Goal: Information Seeking & Learning: Learn about a topic

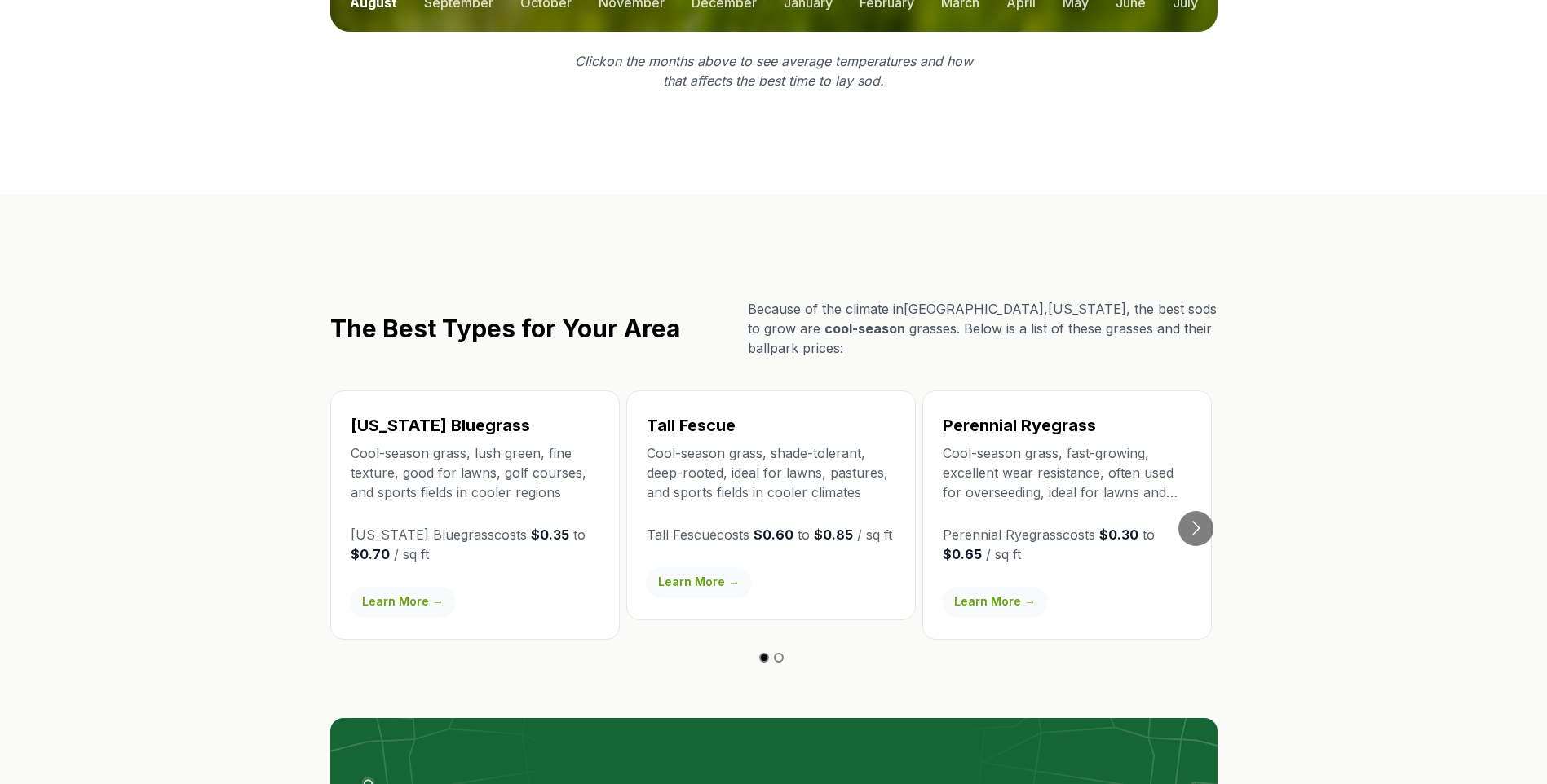
scroll to position [2640, 0]
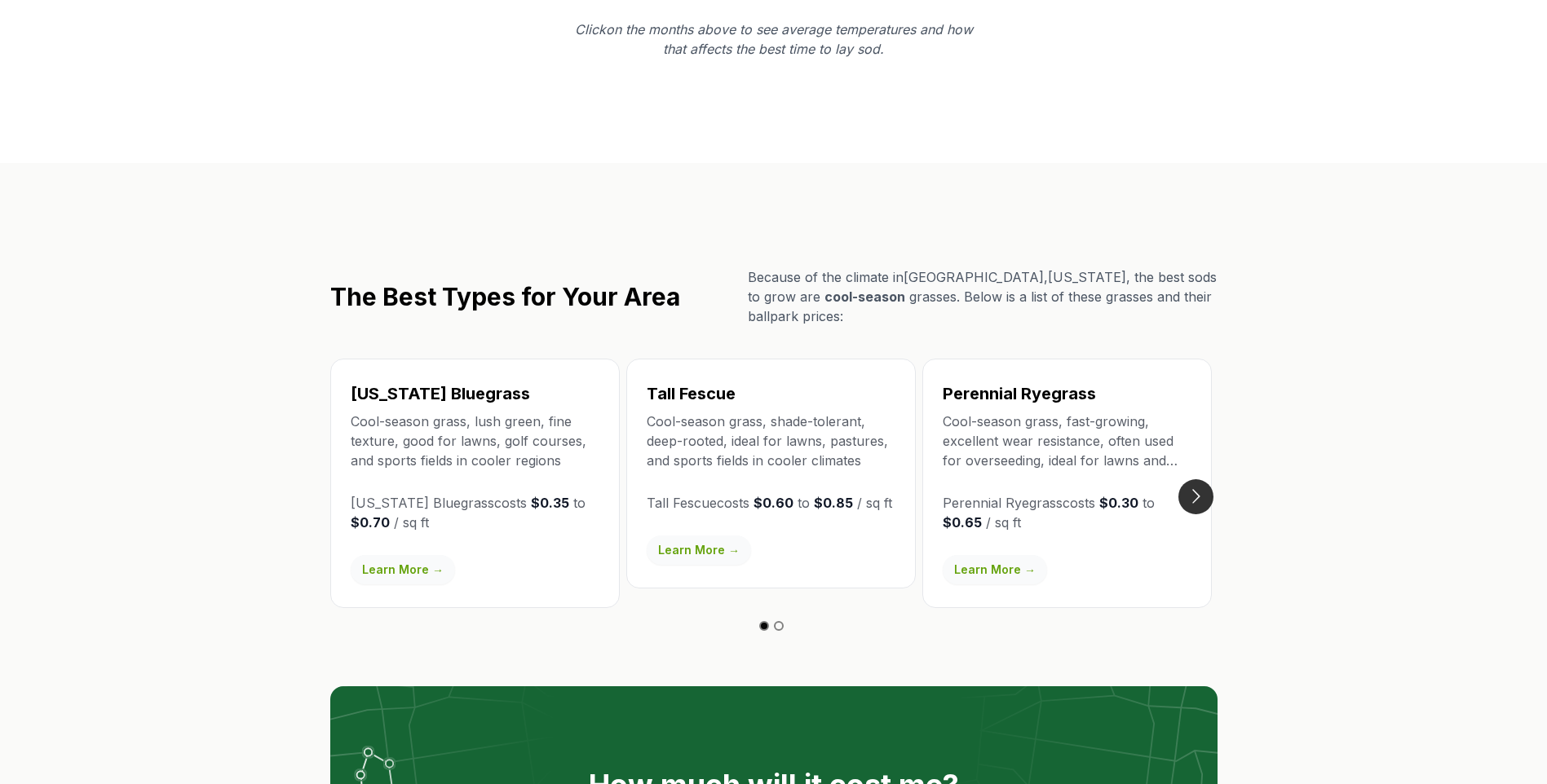
click at [1192, 480] on button "Go to next slide" at bounding box center [1196, 497] width 35 height 35
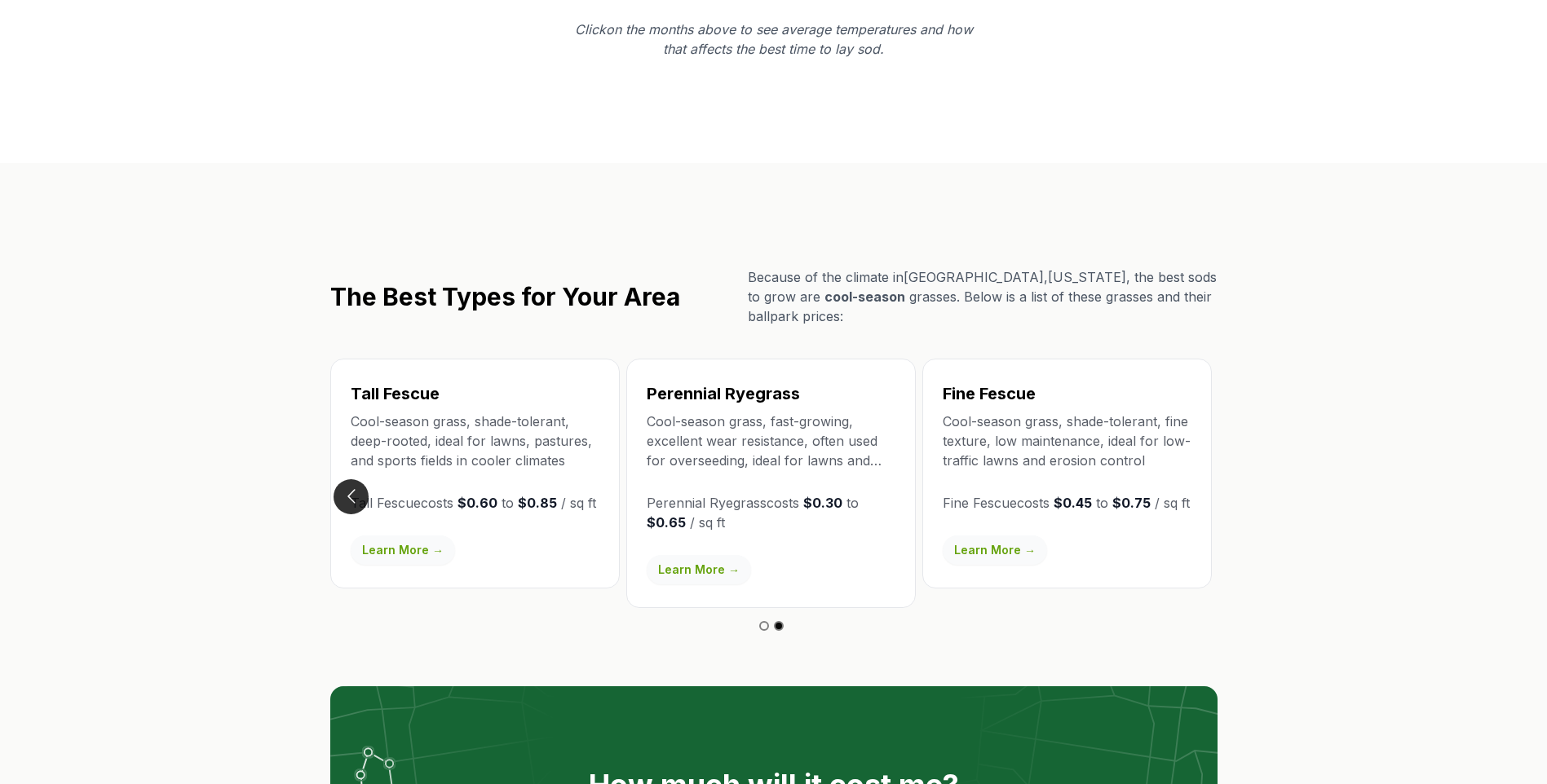
click at [354, 480] on button "Go to previous slide" at bounding box center [351, 497] width 35 height 35
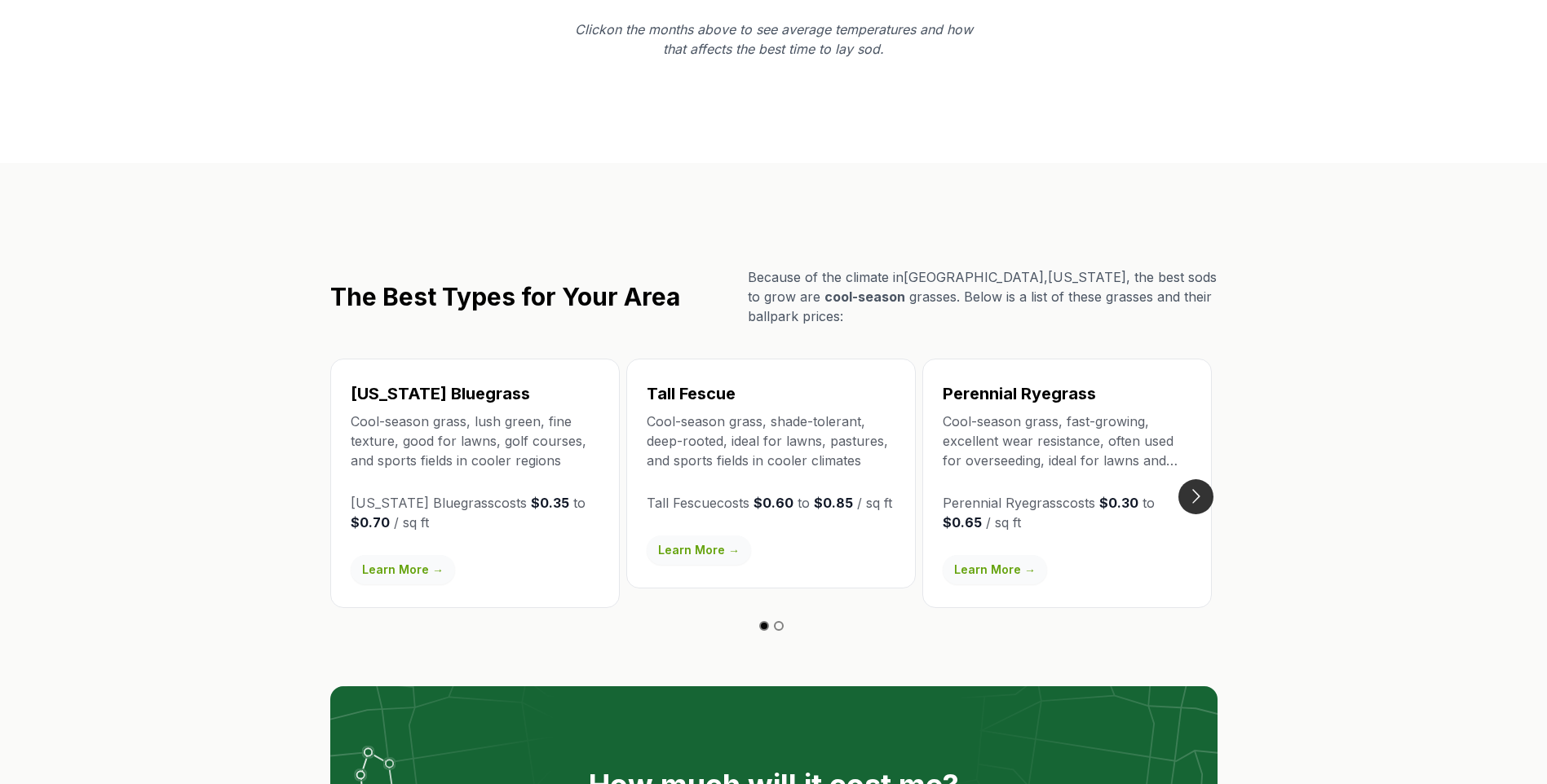
click at [1207, 480] on button "Go to next slide" at bounding box center [1196, 497] width 35 height 35
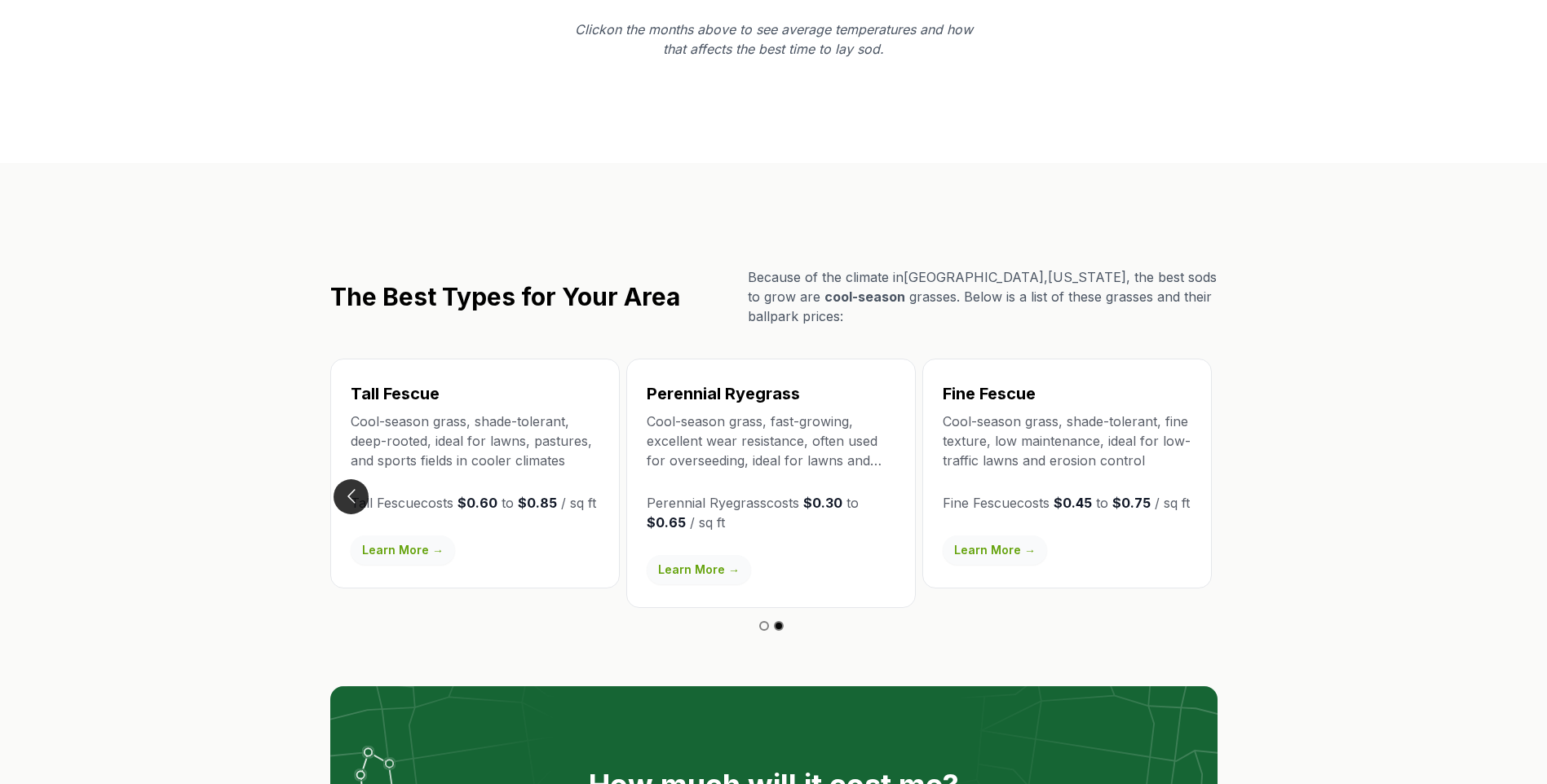
click at [347, 480] on button "Go to previous slide" at bounding box center [351, 497] width 35 height 35
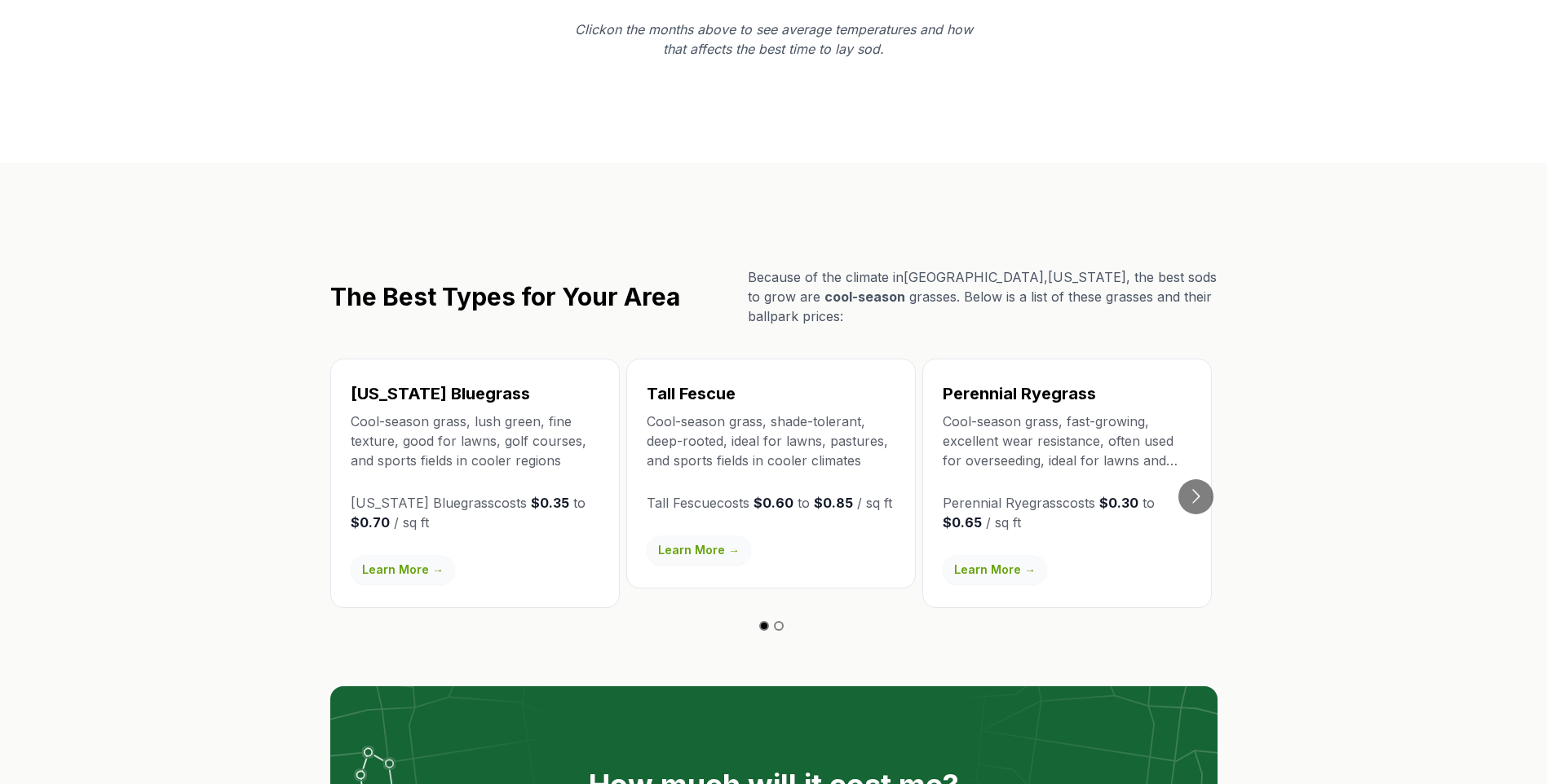
click at [387, 555] on link "Learn More →" at bounding box center [403, 570] width 105 height 29
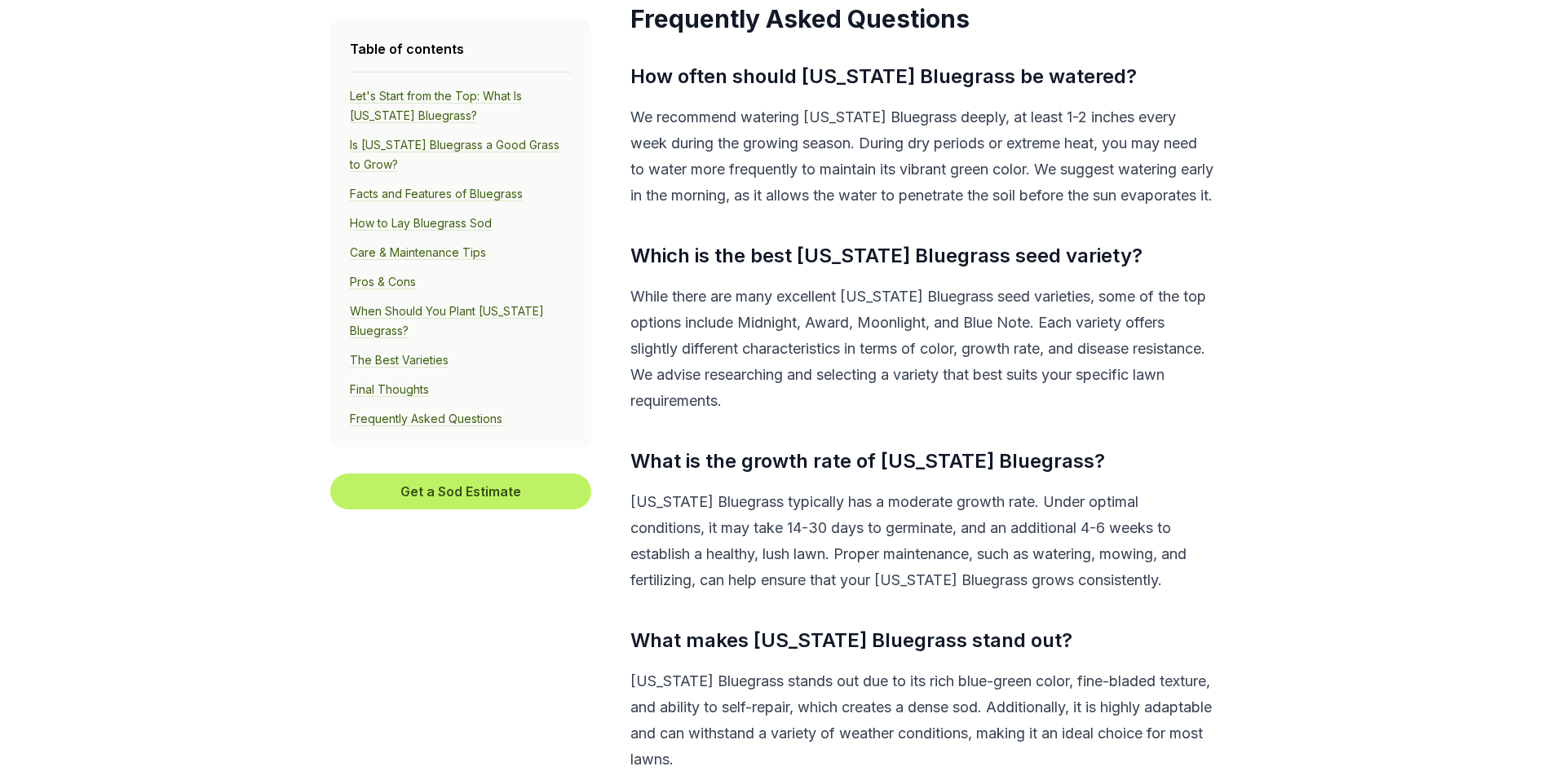
scroll to position [12194, 0]
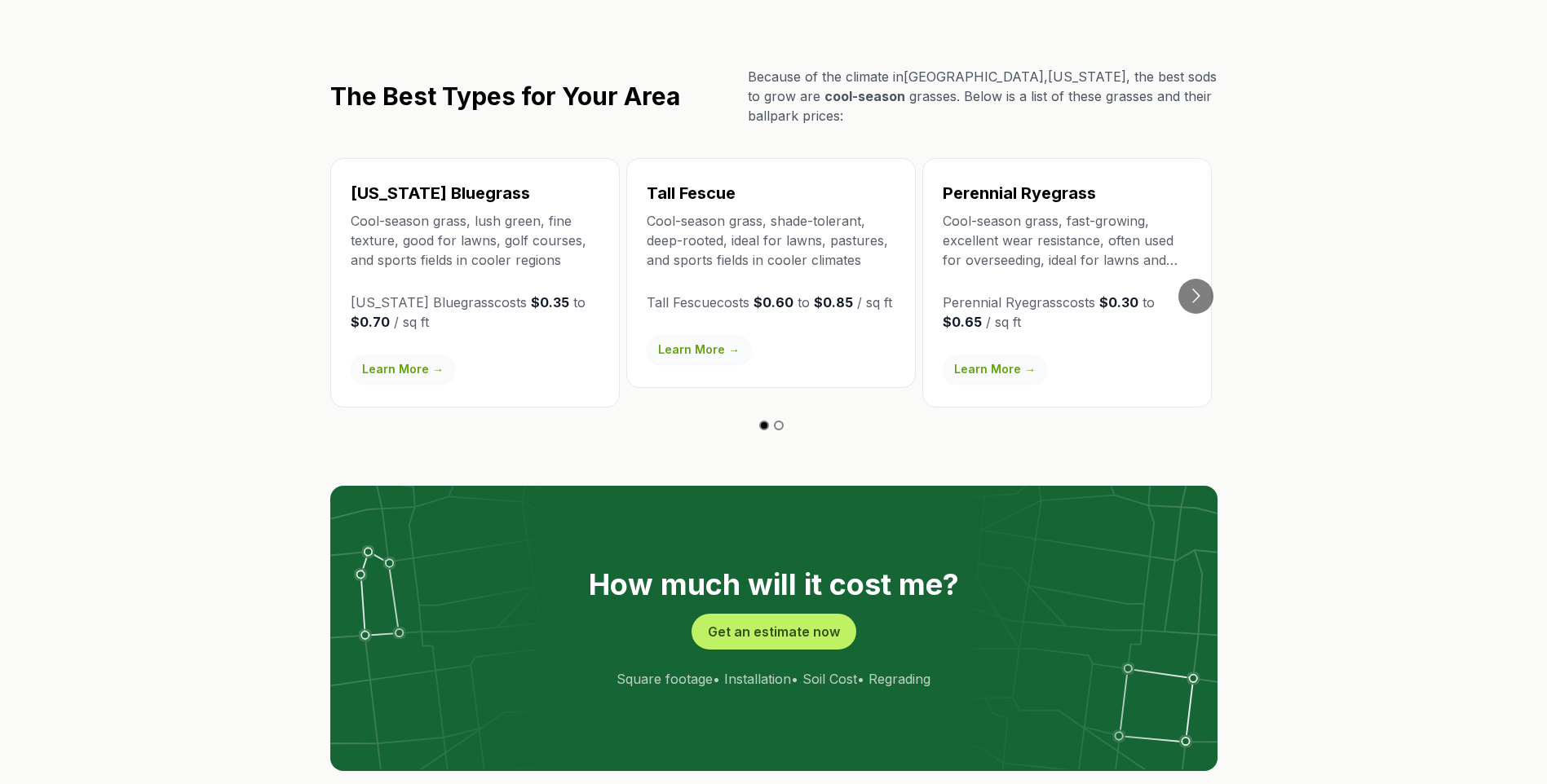
scroll to position [2861, 0]
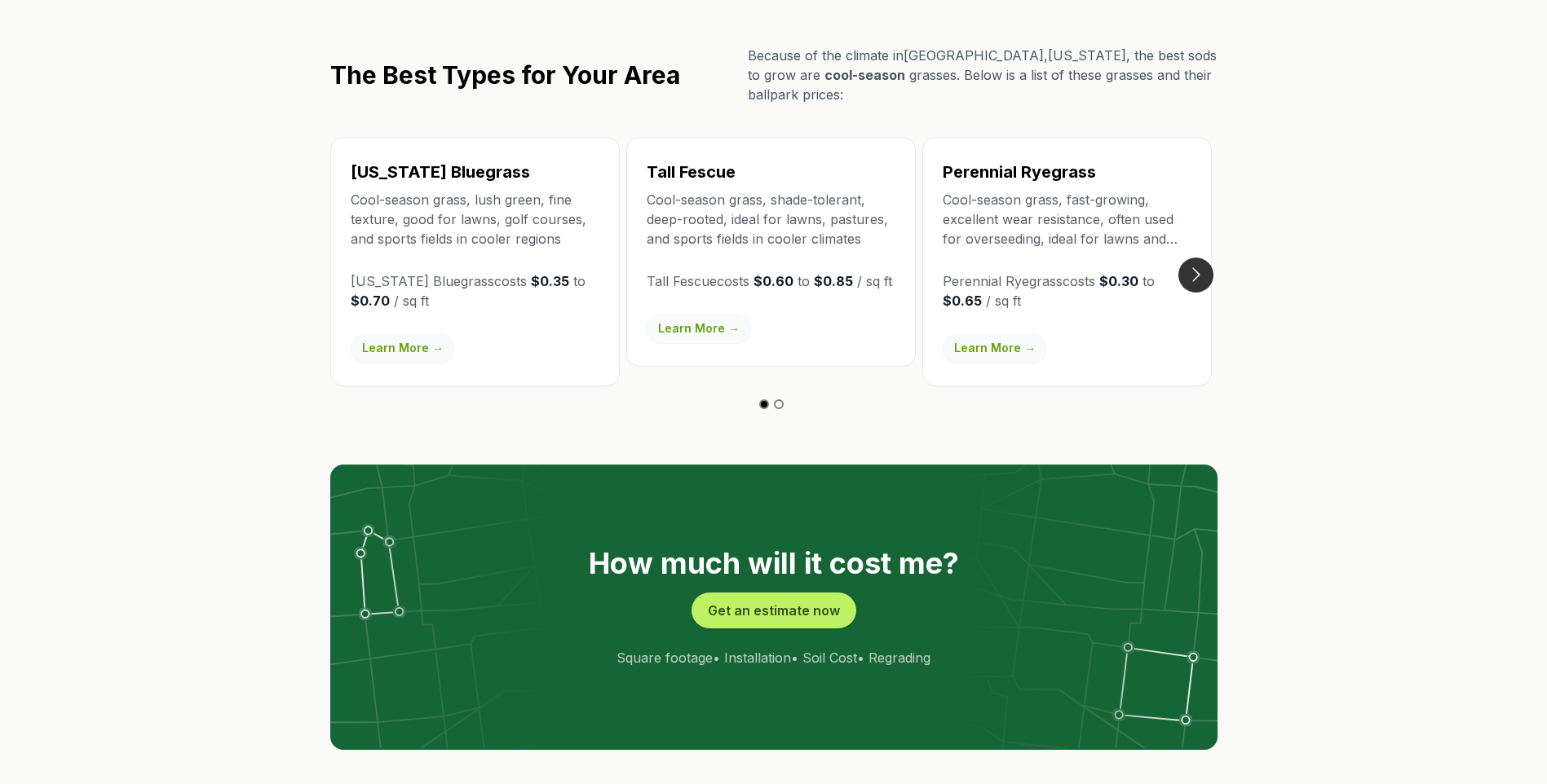
click at [1204, 258] on button "Go to next slide" at bounding box center [1196, 275] width 35 height 35
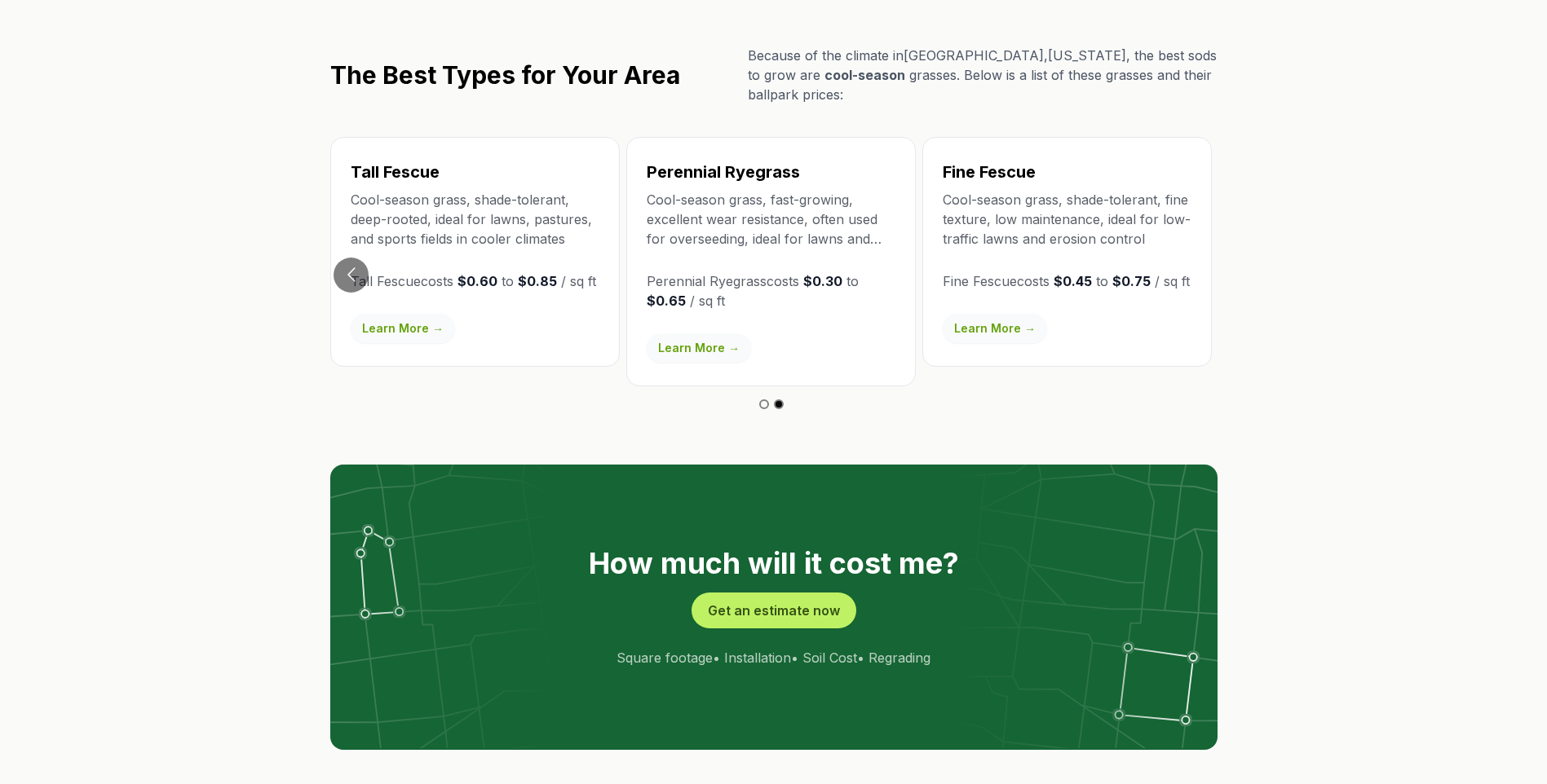
click at [989, 314] on link "Learn More →" at bounding box center [994, 328] width 105 height 29
